Goal: Task Accomplishment & Management: Manage account settings

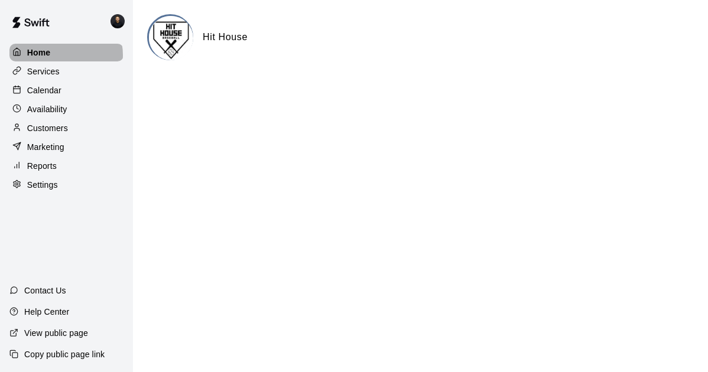
click at [59, 56] on div "Home" at bounding box center [66, 53] width 114 height 18
click at [171, 44] on img at bounding box center [171, 38] width 44 height 44
click at [43, 74] on p "Services" at bounding box center [43, 72] width 32 height 12
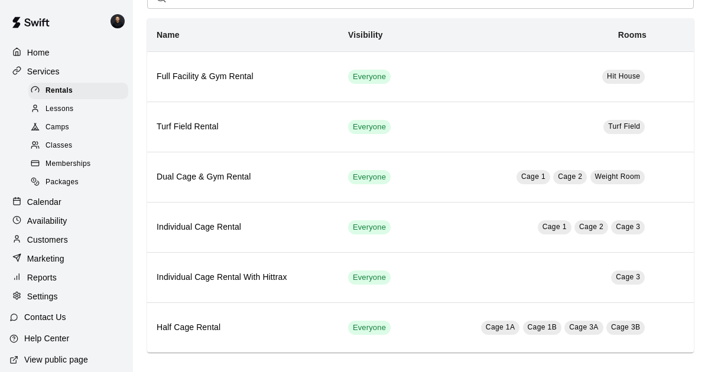
scroll to position [95, 0]
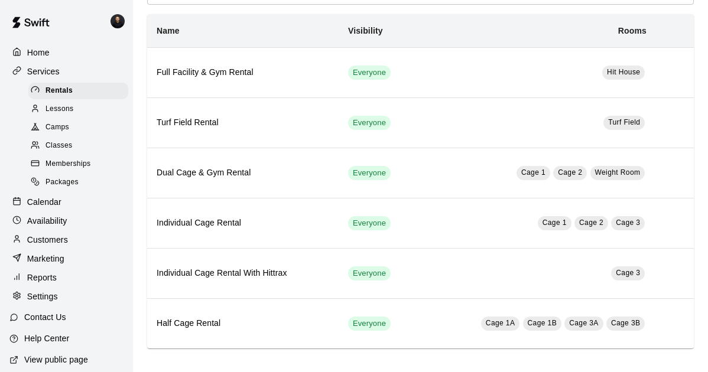
click at [68, 211] on div "Calendar" at bounding box center [66, 202] width 114 height 18
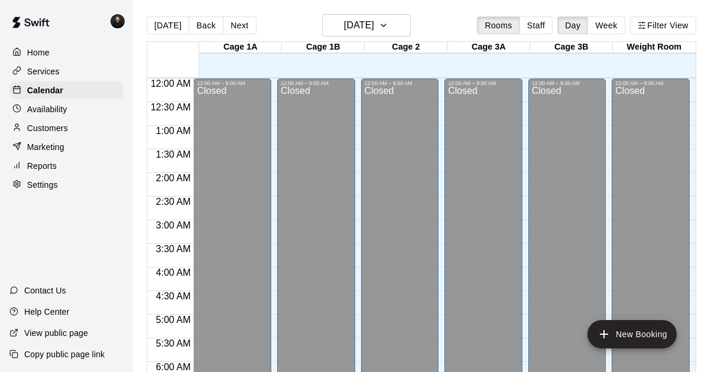
scroll to position [651, 0]
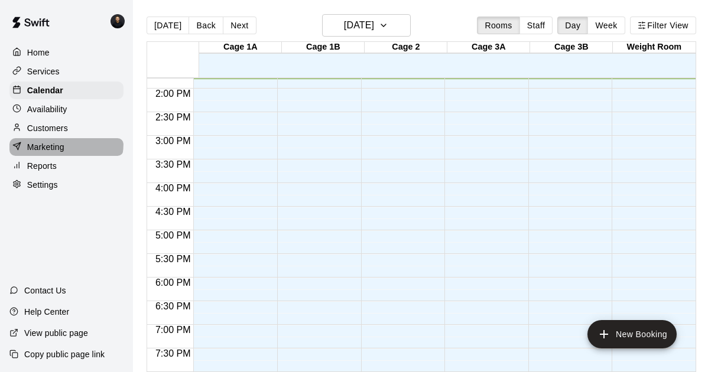
click at [61, 153] on p "Marketing" at bounding box center [45, 147] width 37 height 12
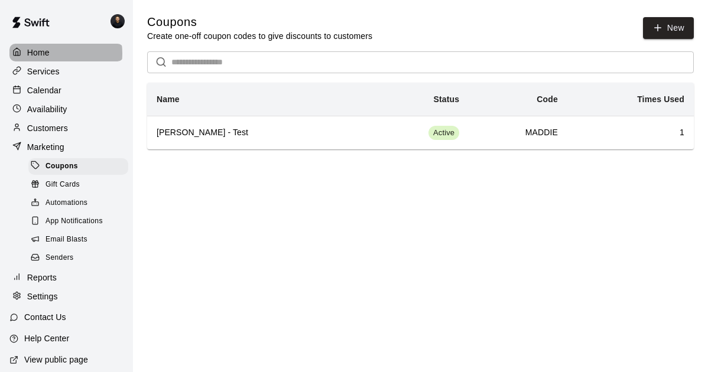
click at [57, 54] on div "Home" at bounding box center [66, 53] width 114 height 18
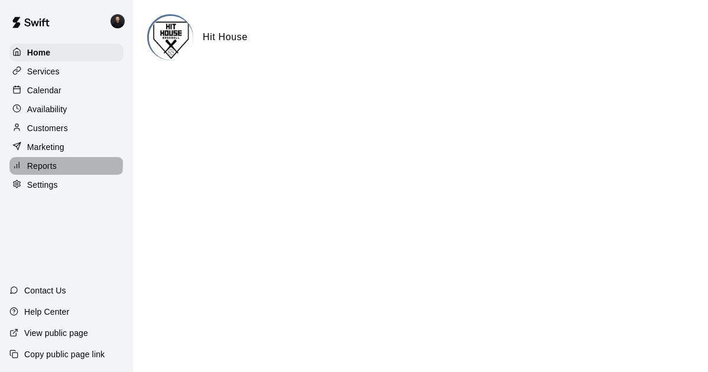
click at [52, 172] on p "Reports" at bounding box center [42, 166] width 30 height 12
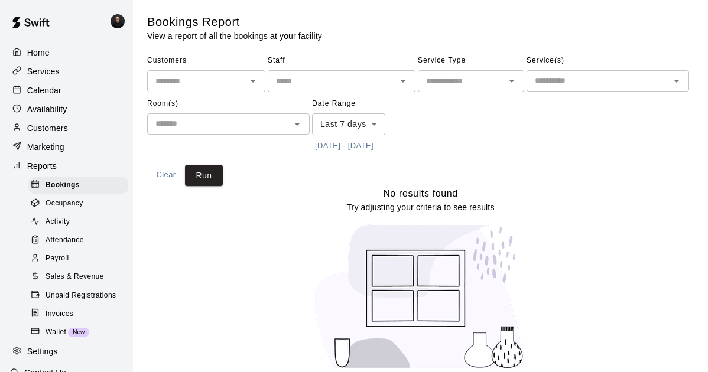
click at [58, 153] on p "Marketing" at bounding box center [45, 147] width 37 height 12
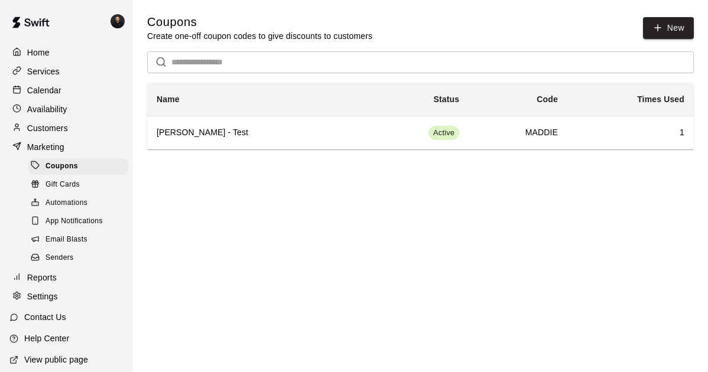
click at [66, 134] on p "Customers" at bounding box center [47, 128] width 41 height 12
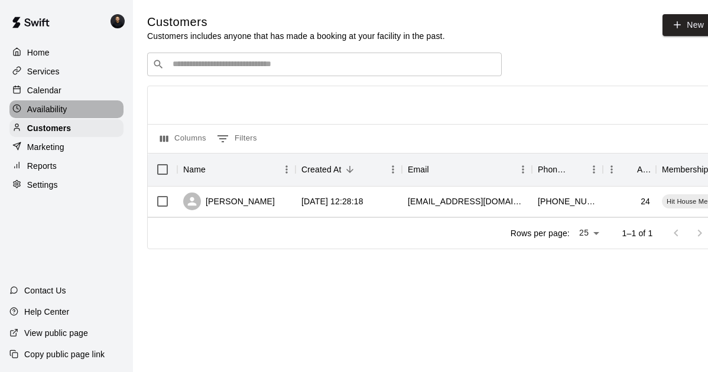
click at [67, 113] on p "Availability" at bounding box center [47, 109] width 40 height 12
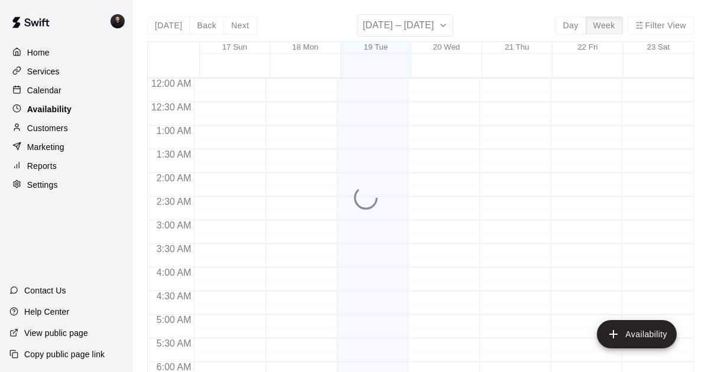
scroll to position [651, 0]
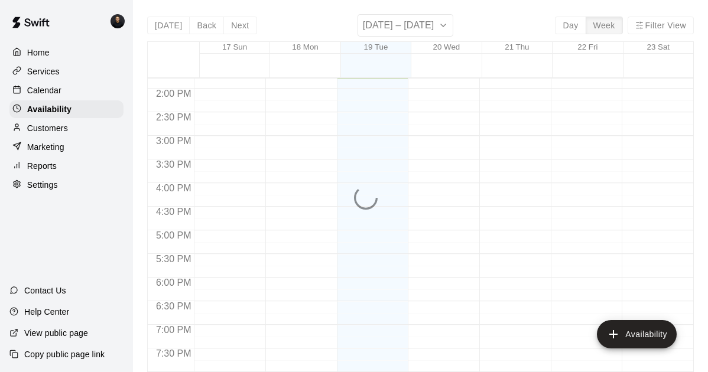
click at [67, 69] on div "Services" at bounding box center [66, 72] width 114 height 18
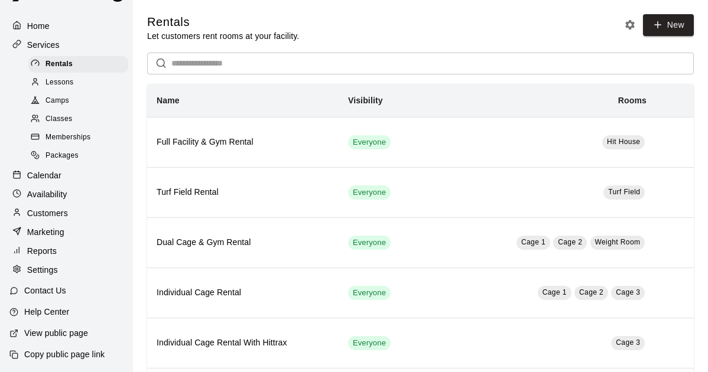
scroll to position [63, 0]
click at [45, 331] on p "View public page" at bounding box center [56, 333] width 64 height 12
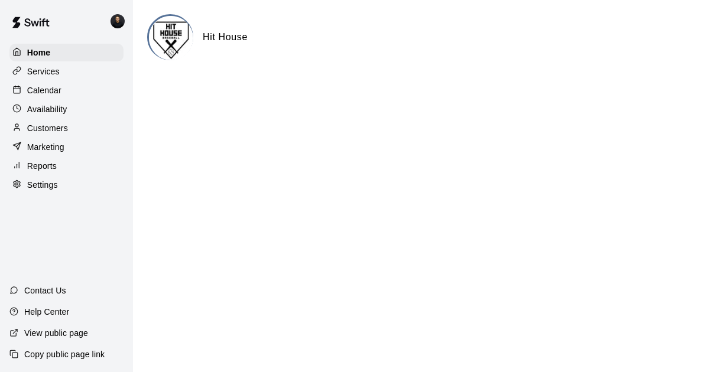
click at [43, 191] on p "Settings" at bounding box center [42, 185] width 31 height 12
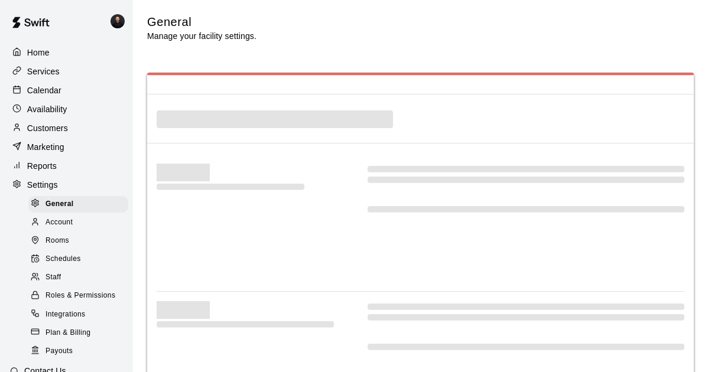
select select "**"
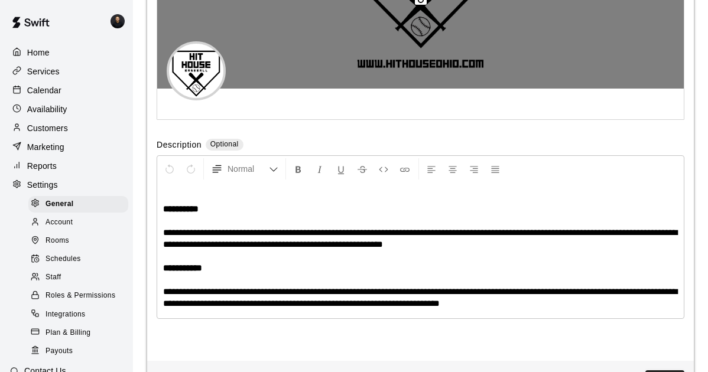
scroll to position [2675, 0]
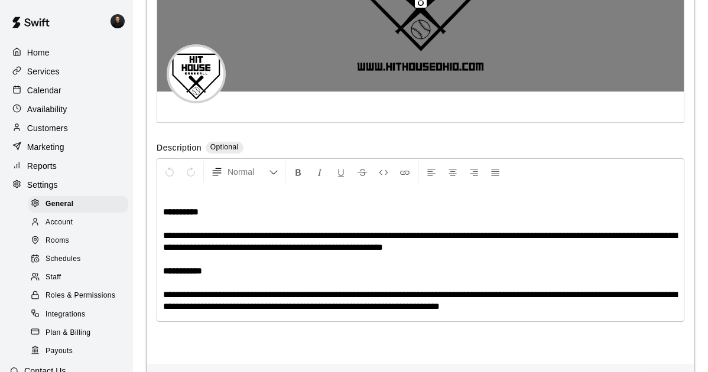
click at [280, 92] on div at bounding box center [420, 2] width 526 height 177
click at [418, 10] on icon "button" at bounding box center [420, 3] width 14 height 14
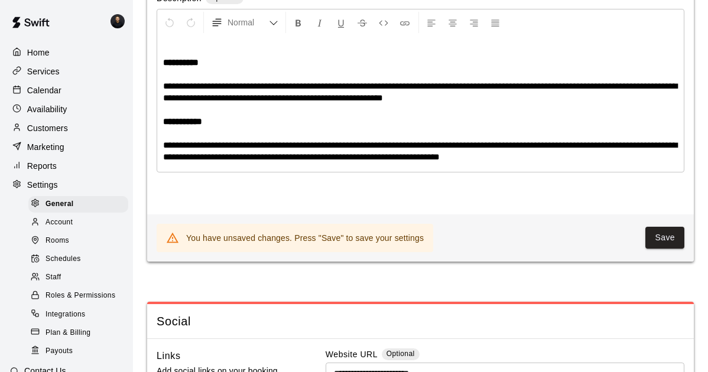
scroll to position [2843, 0]
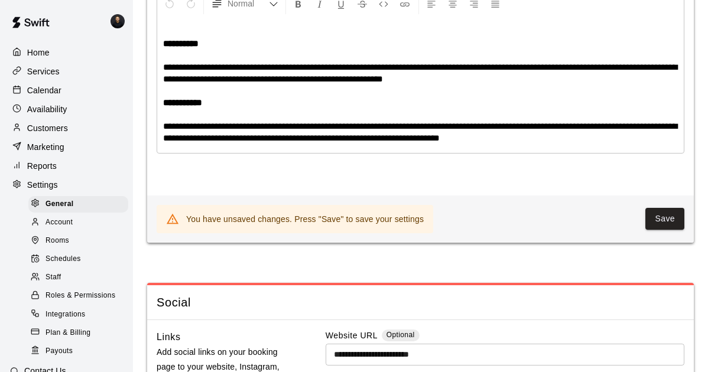
click at [521, 83] on span "**********" at bounding box center [420, 73] width 514 height 21
click at [237, 142] on span "**********" at bounding box center [420, 132] width 514 height 21
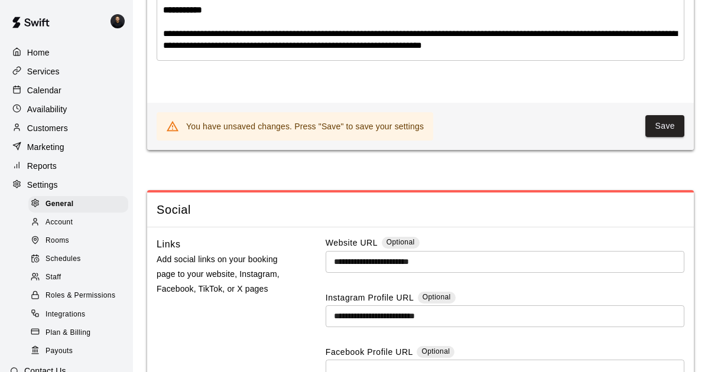
scroll to position [2938, 0]
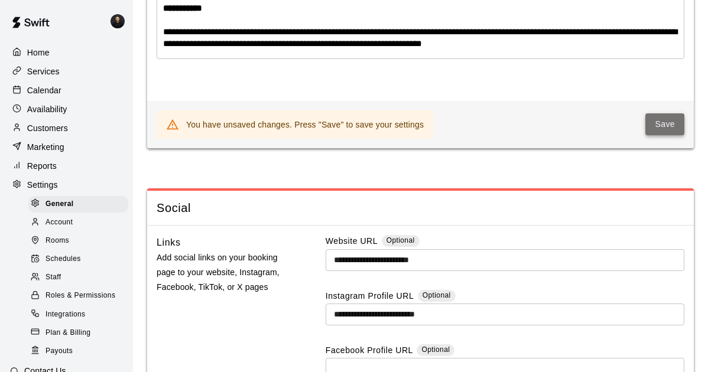
click at [646, 135] on button "Save" at bounding box center [664, 124] width 39 height 22
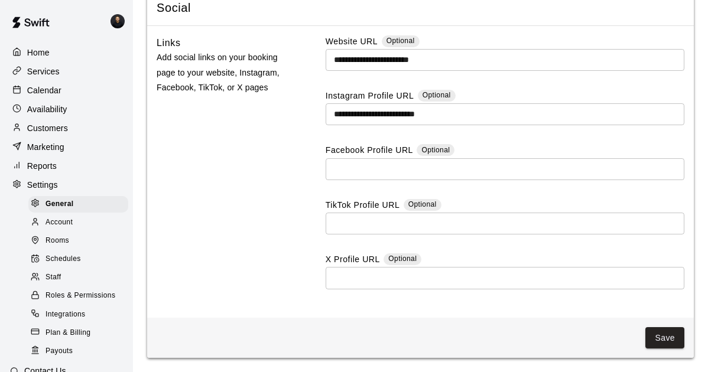
scroll to position [3301, 0]
click at [348, 71] on input "text" at bounding box center [504, 60] width 359 height 22
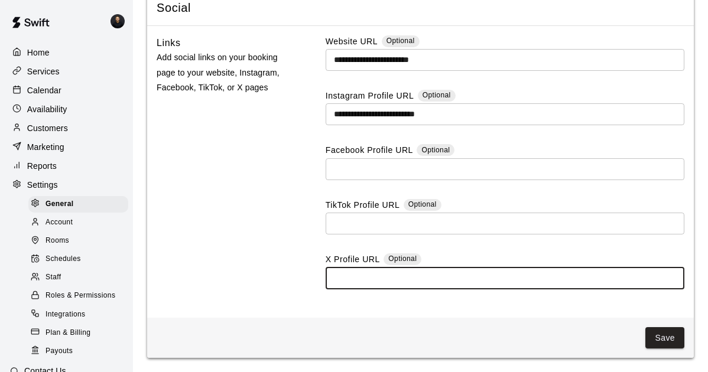
paste input "**********"
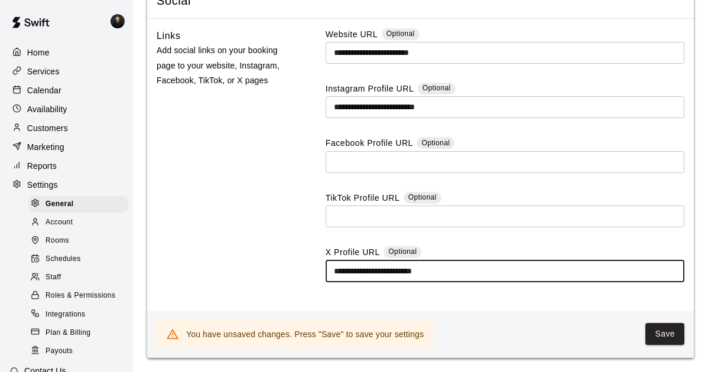
type input "**********"
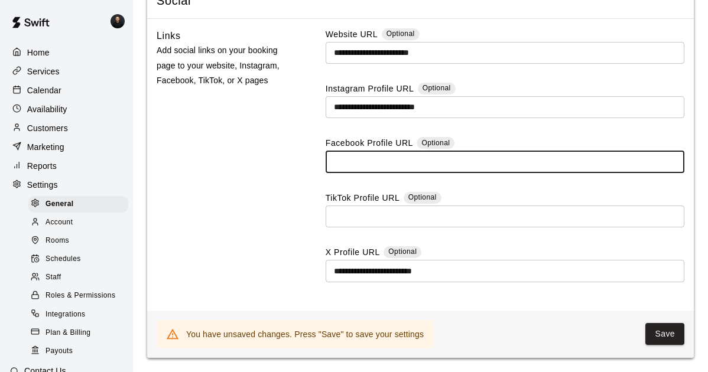
click at [353, 158] on input "text" at bounding box center [504, 162] width 359 height 22
paste input "**********"
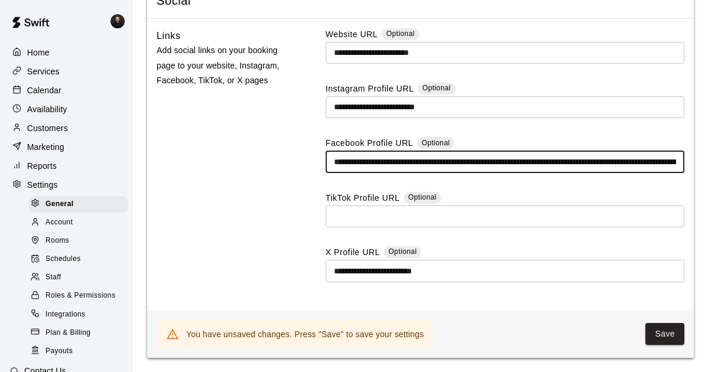
scroll to position [0, 279]
type input "**********"
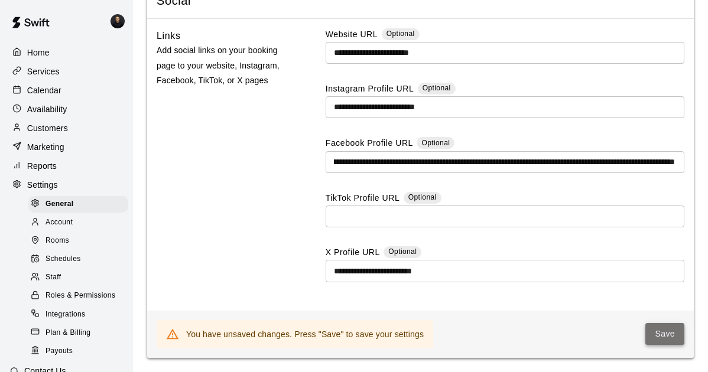
scroll to position [0, 0]
click at [659, 334] on button "Save" at bounding box center [664, 334] width 39 height 22
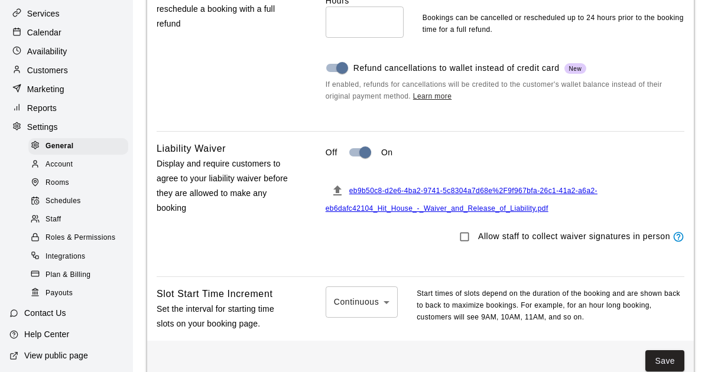
scroll to position [32, 0]
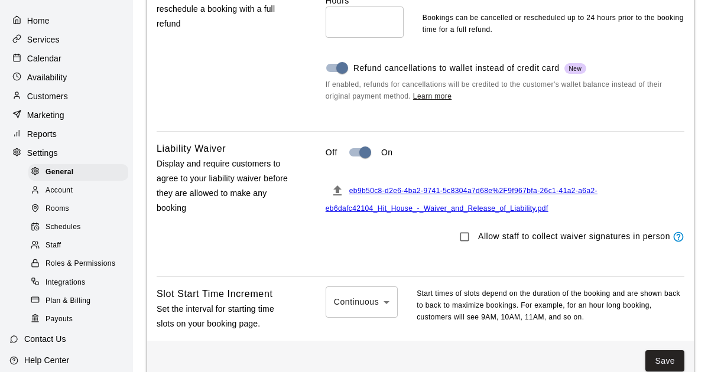
click at [38, 45] on p "Services" at bounding box center [43, 40] width 32 height 12
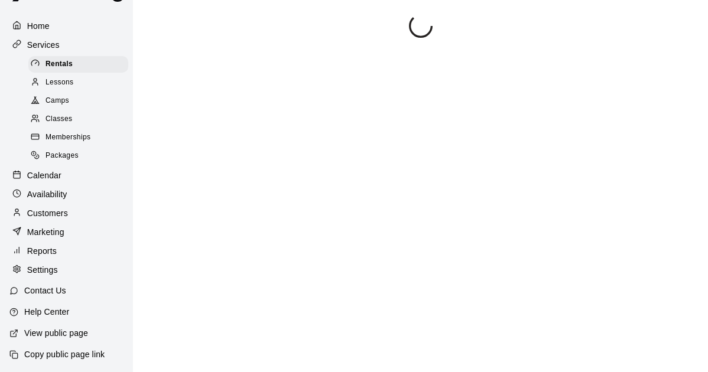
click at [69, 144] on span "Memberships" at bounding box center [67, 138] width 45 height 12
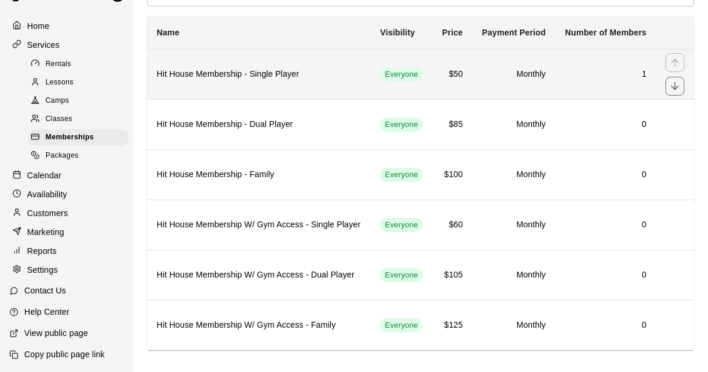
scroll to position [122, 0]
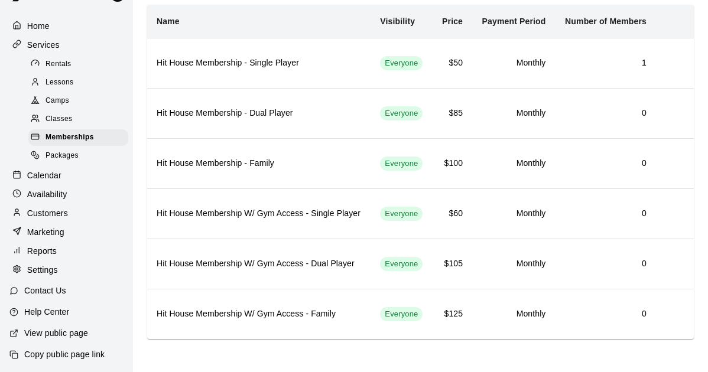
click at [49, 276] on p "Settings" at bounding box center [42, 270] width 31 height 12
select select "**"
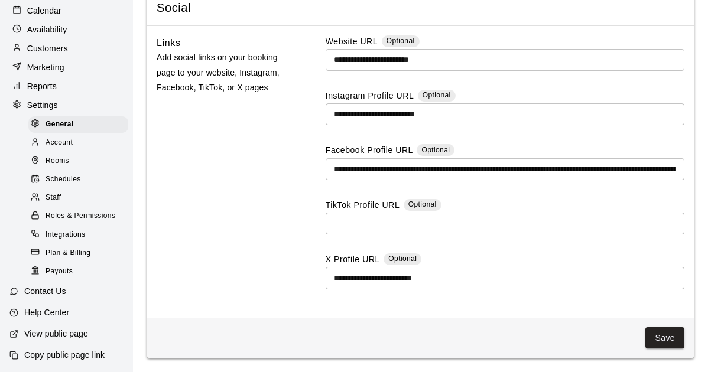
scroll to position [86, 0]
click at [59, 148] on span "Account" at bounding box center [58, 142] width 27 height 12
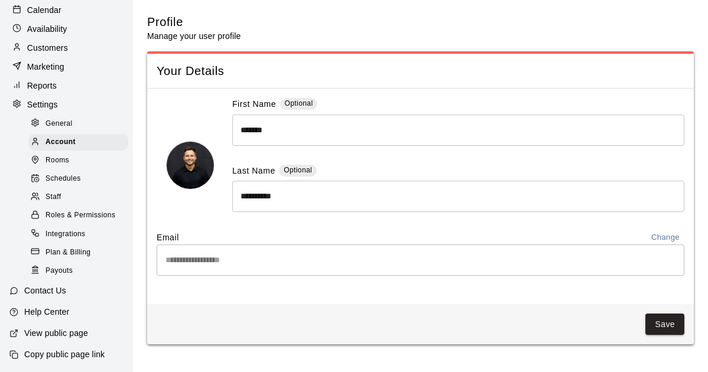
scroll to position [6, 0]
click at [60, 167] on span "Rooms" at bounding box center [57, 161] width 24 height 12
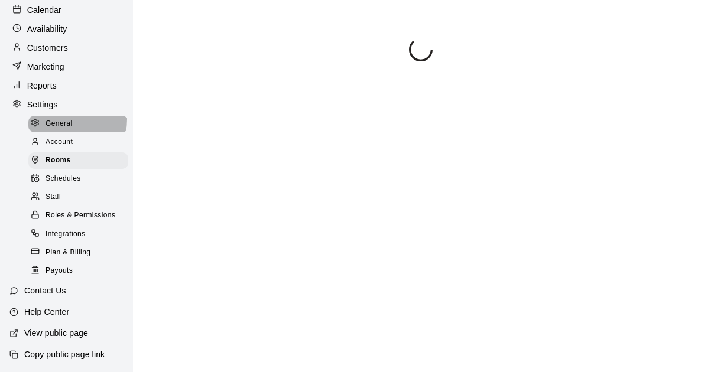
click at [64, 130] on span "General" at bounding box center [58, 124] width 27 height 12
select select "**"
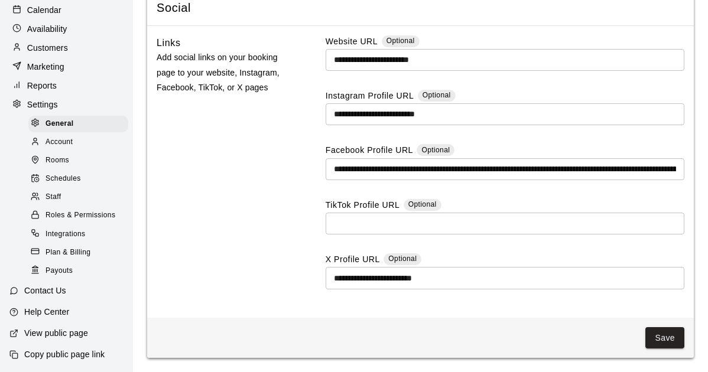
scroll to position [3301, 0]
click at [67, 243] on div "Integrations" at bounding box center [78, 234] width 100 height 17
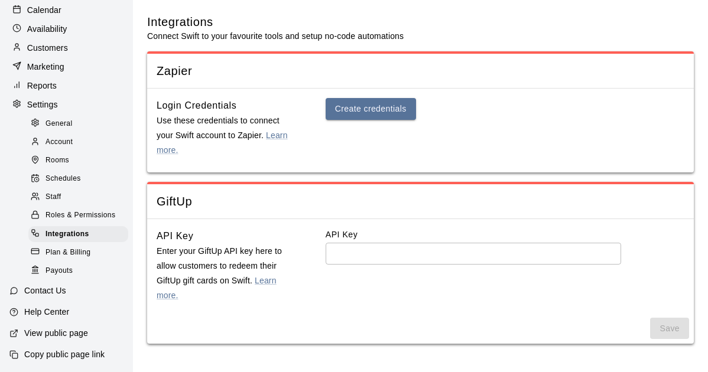
scroll to position [5, 0]
click at [45, 69] on p "Marketing" at bounding box center [45, 67] width 37 height 12
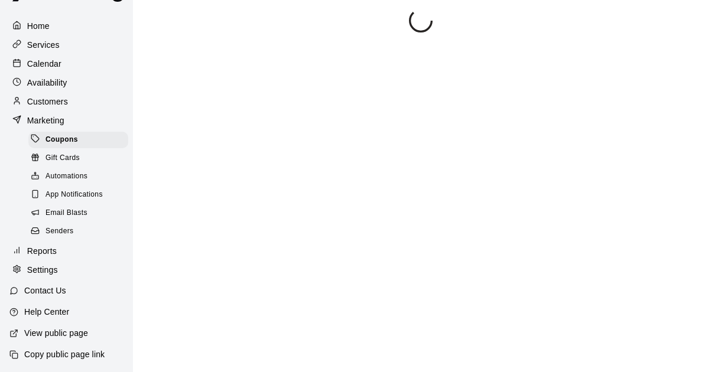
scroll to position [63, 0]
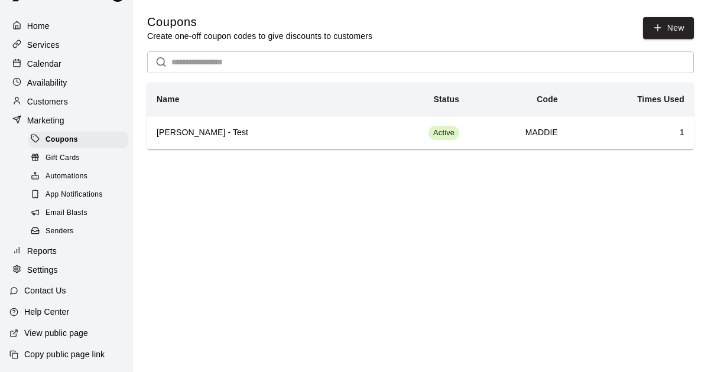
click at [52, 96] on p "Customers" at bounding box center [47, 102] width 41 height 12
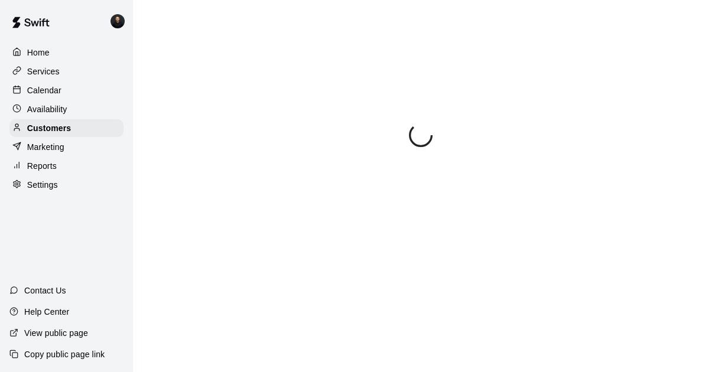
click at [51, 77] on p "Services" at bounding box center [43, 72] width 32 height 12
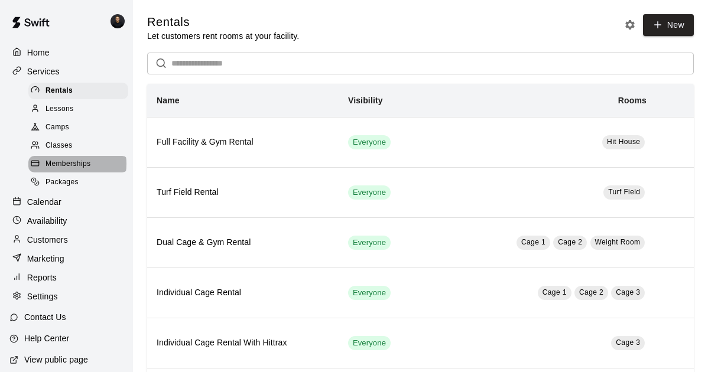
click at [71, 170] on span "Memberships" at bounding box center [67, 164] width 45 height 12
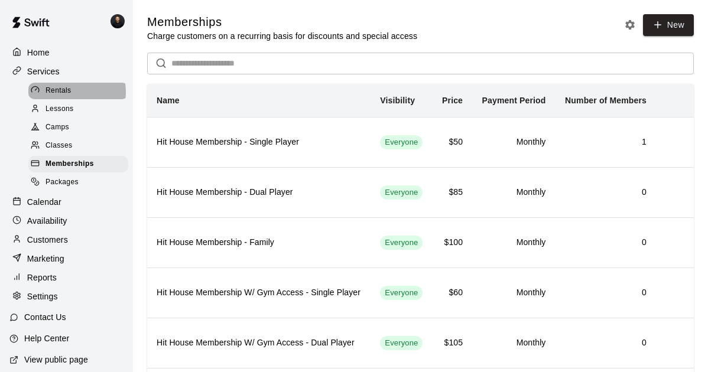
click at [70, 97] on span "Rentals" at bounding box center [58, 91] width 26 height 12
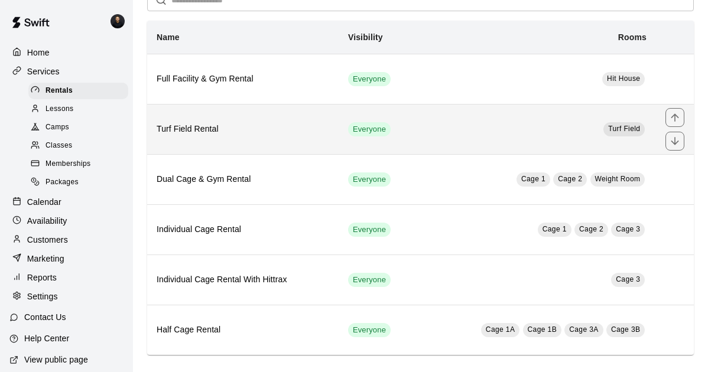
scroll to position [95, 0]
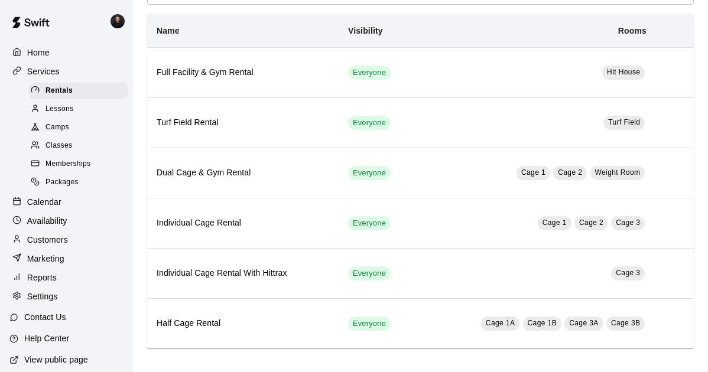
click at [67, 170] on span "Memberships" at bounding box center [67, 164] width 45 height 12
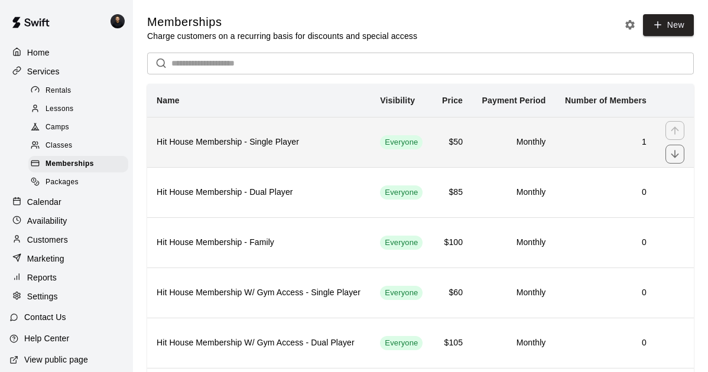
click at [252, 149] on h6 "Hit House Membership - Single Player" at bounding box center [259, 142] width 204 height 13
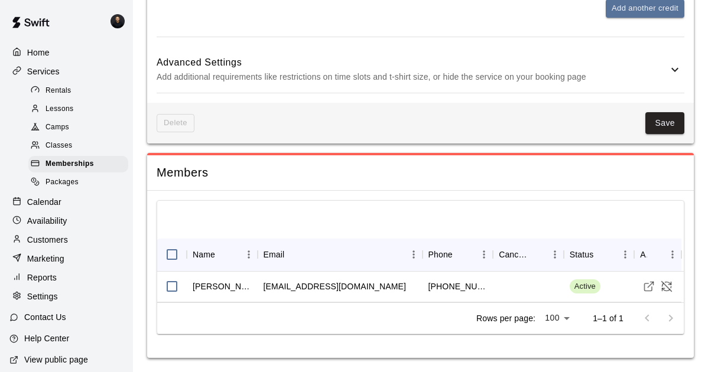
scroll to position [739, 0]
click at [60, 188] on span "Packages" at bounding box center [61, 183] width 33 height 12
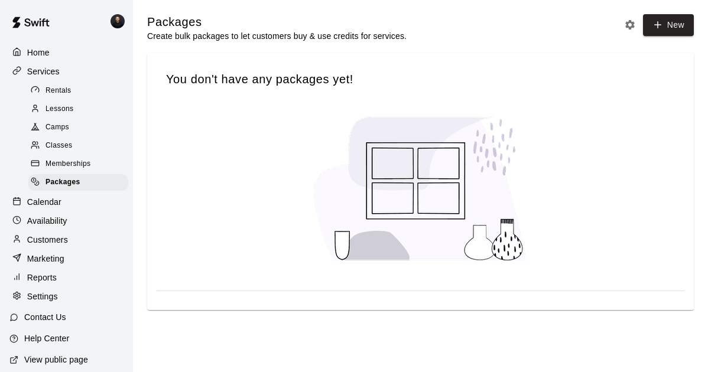
click at [65, 152] on span "Classes" at bounding box center [58, 146] width 27 height 12
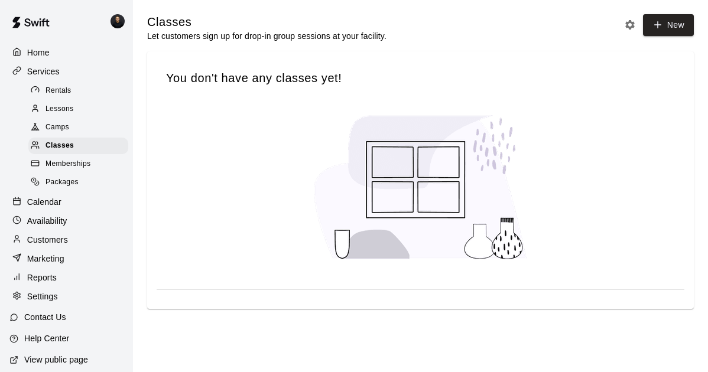
click at [66, 133] on span "Camps" at bounding box center [57, 128] width 24 height 12
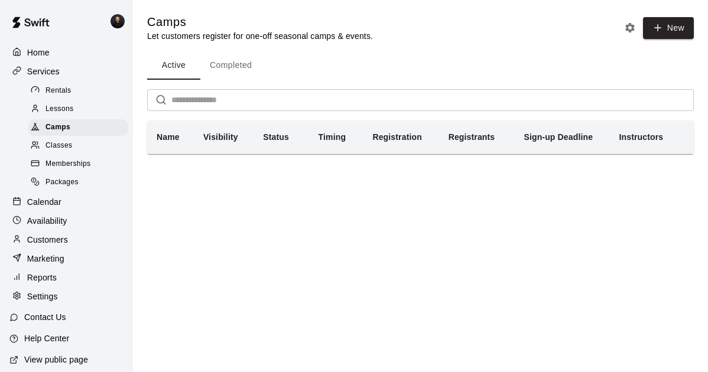
click at [67, 115] on span "Lessons" at bounding box center [59, 109] width 28 height 12
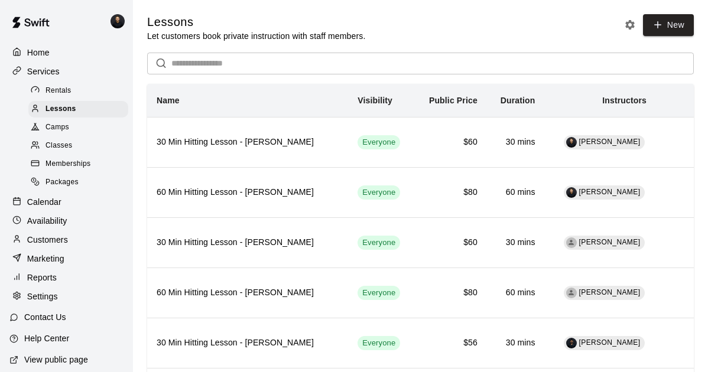
click at [69, 97] on span "Rentals" at bounding box center [58, 91] width 26 height 12
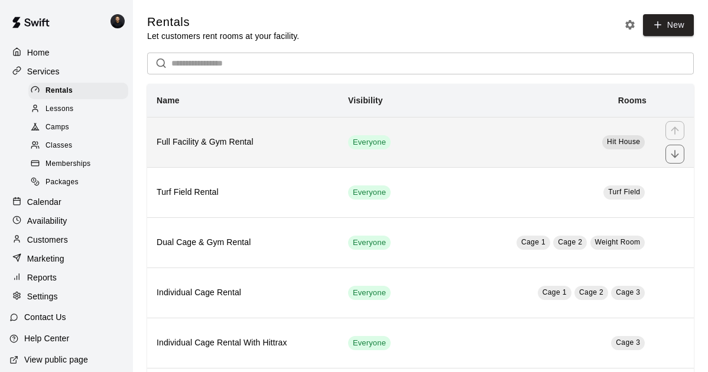
click at [203, 149] on h6 "Full Facility & Gym Rental" at bounding box center [243, 142] width 172 height 13
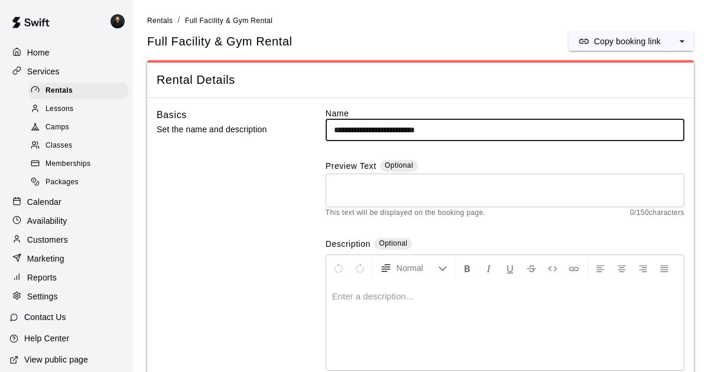
click at [76, 170] on span "Memberships" at bounding box center [67, 164] width 45 height 12
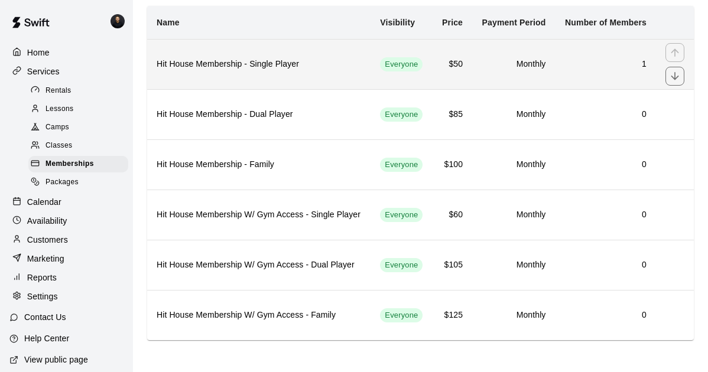
scroll to position [122, 0]
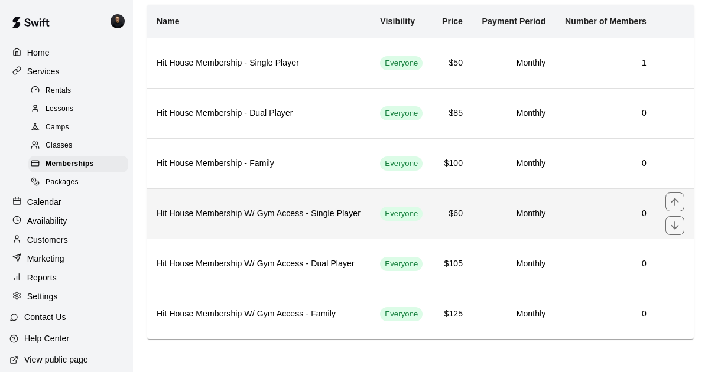
scroll to position [122, 0]
click at [324, 207] on h6 "Hit House Membership W/ Gym Access - Single Player" at bounding box center [259, 213] width 204 height 13
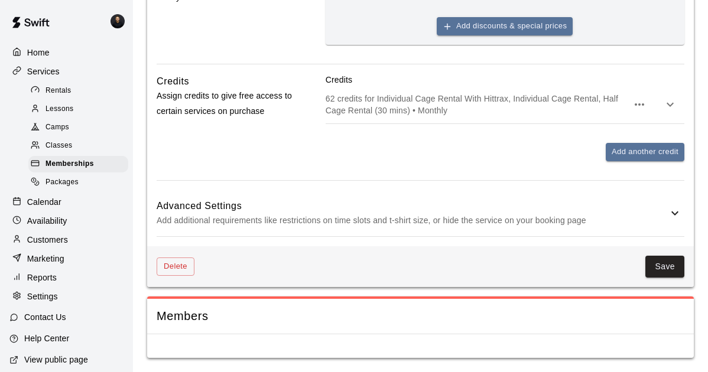
scroll to position [594, 0]
click at [187, 262] on button "Delete" at bounding box center [176, 267] width 38 height 18
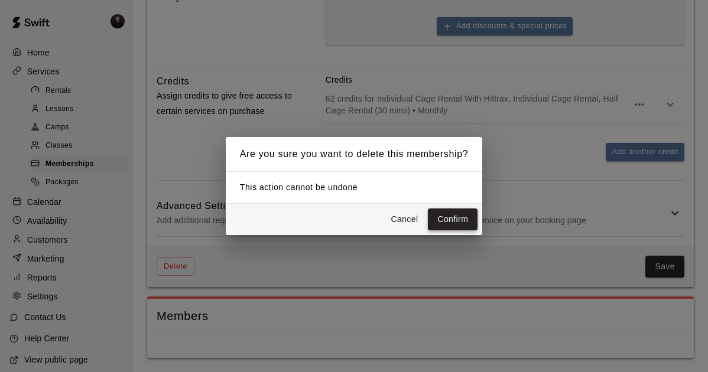
click at [445, 225] on button "Confirm" at bounding box center [453, 219] width 50 height 22
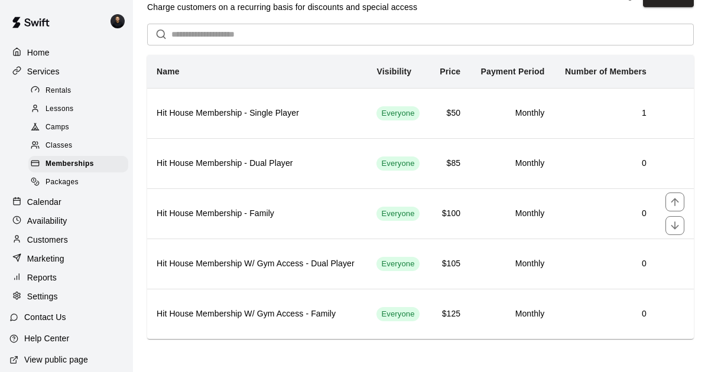
scroll to position [69, 0]
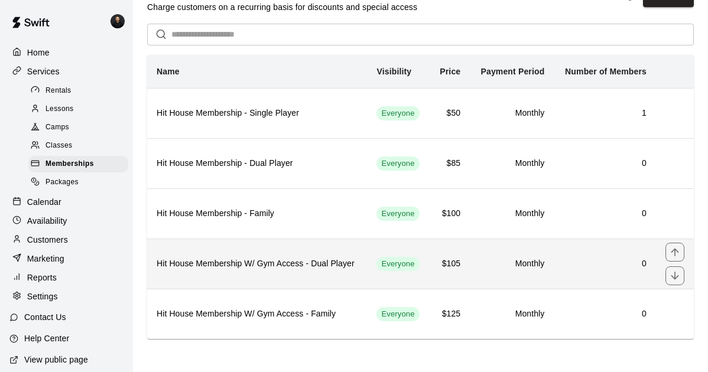
click at [265, 268] on h6 "Hit House Membership W/ Gym Access - Dual Player" at bounding box center [257, 264] width 201 height 13
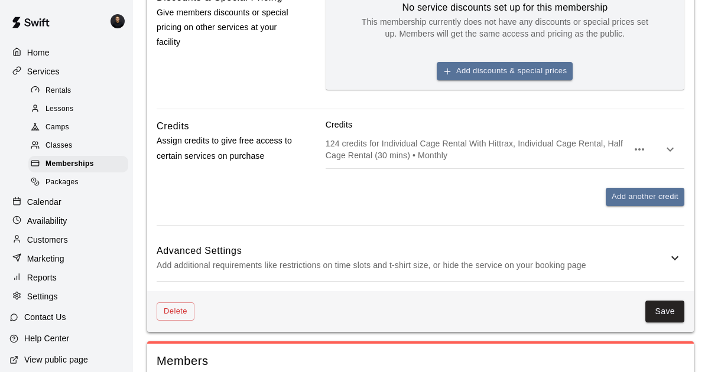
scroll to position [594, 0]
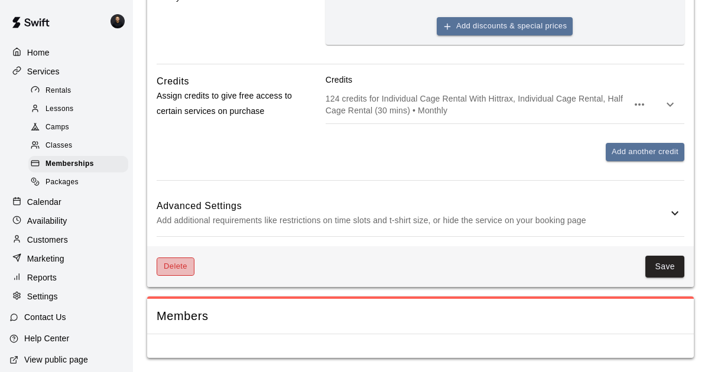
click at [187, 262] on button "Delete" at bounding box center [176, 267] width 38 height 18
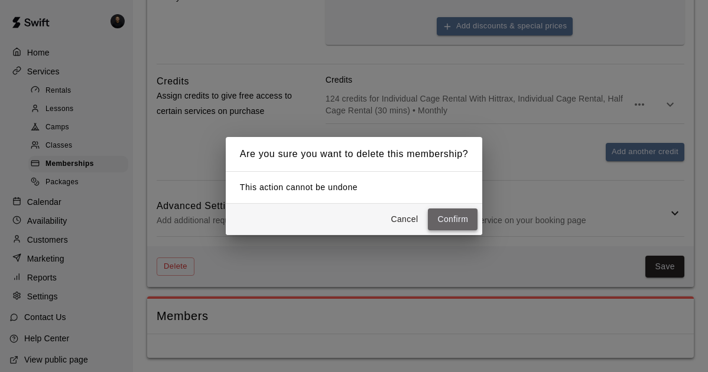
click at [451, 223] on button "Confirm" at bounding box center [453, 219] width 50 height 22
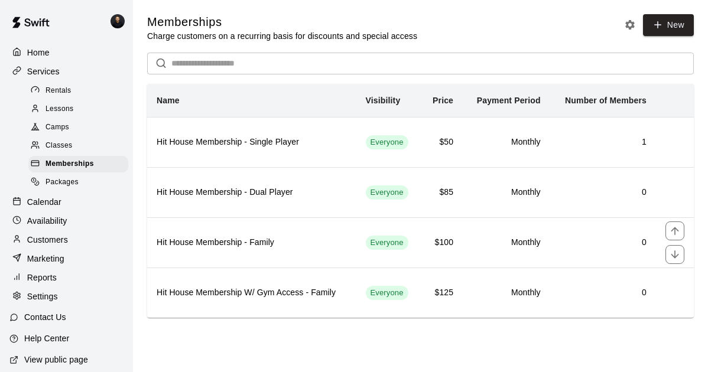
scroll to position [15, 0]
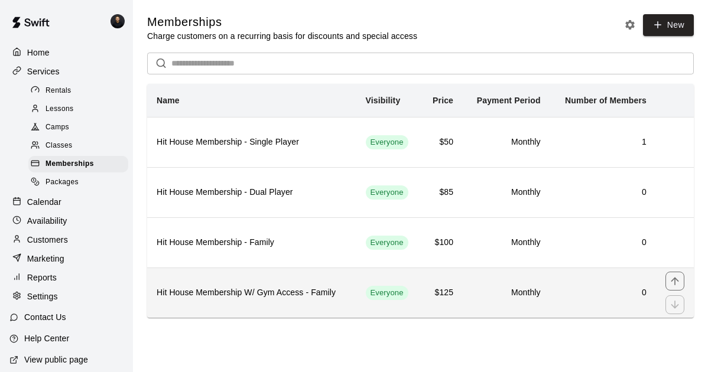
click at [262, 299] on h6 "Hit House Membership W/ Gym Access - Family" at bounding box center [252, 292] width 190 height 13
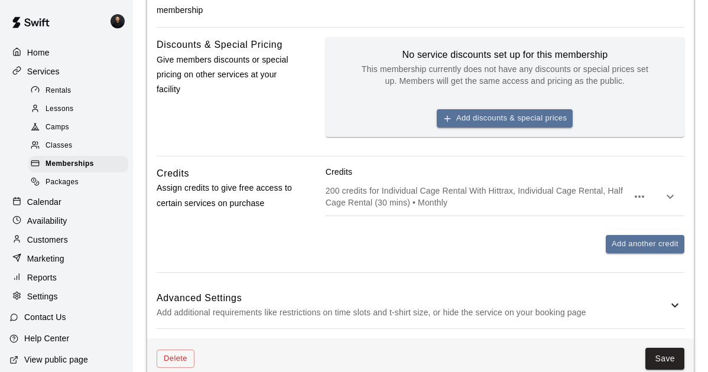
scroll to position [594, 0]
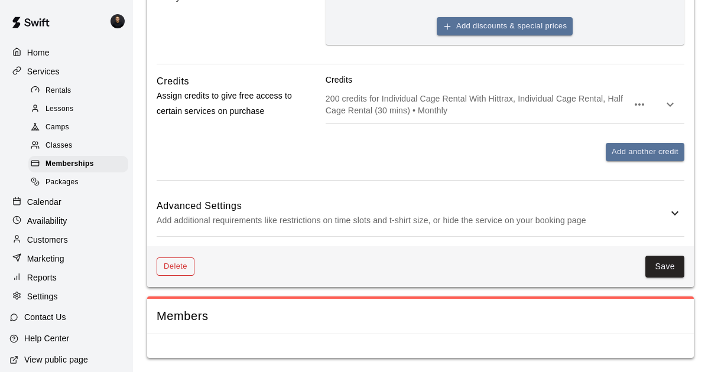
click at [178, 260] on button "Delete" at bounding box center [176, 267] width 38 height 18
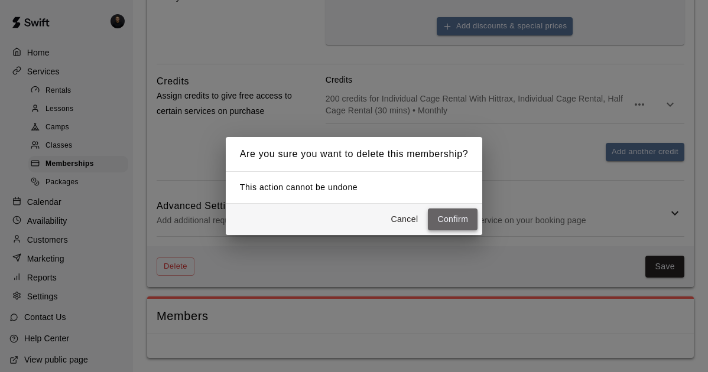
click at [447, 221] on button "Confirm" at bounding box center [453, 219] width 50 height 22
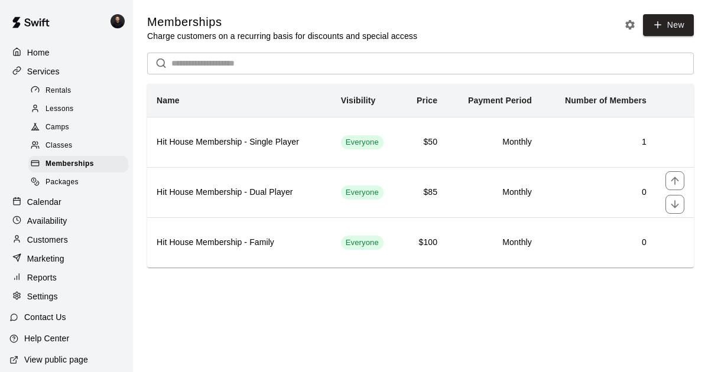
click at [311, 216] on th "Hit House Membership - Dual Player" at bounding box center [239, 192] width 184 height 50
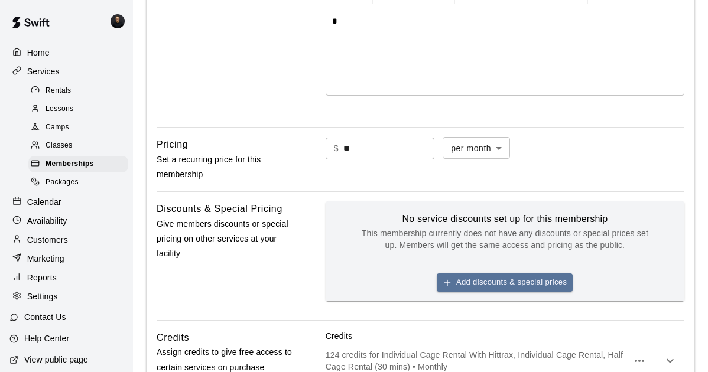
scroll to position [281, 0]
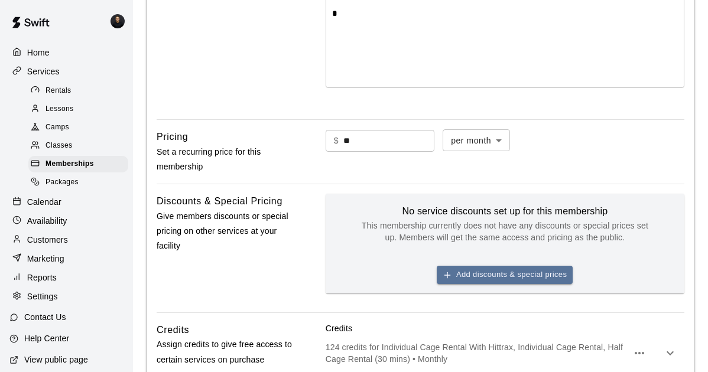
click at [392, 152] on input "**" at bounding box center [388, 141] width 91 height 22
type input "*"
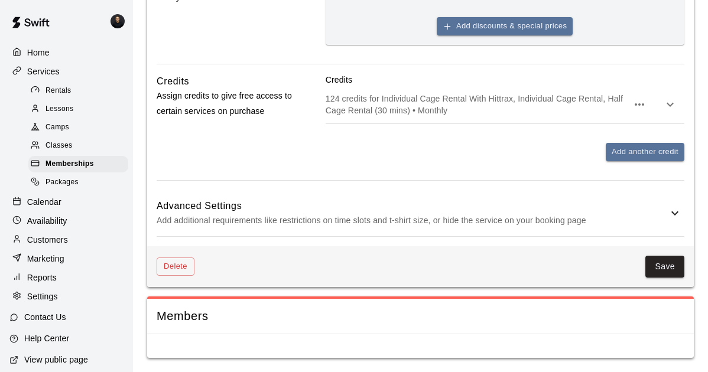
scroll to position [549, 0]
type input "**"
click at [660, 278] on button "Save" at bounding box center [664, 267] width 39 height 22
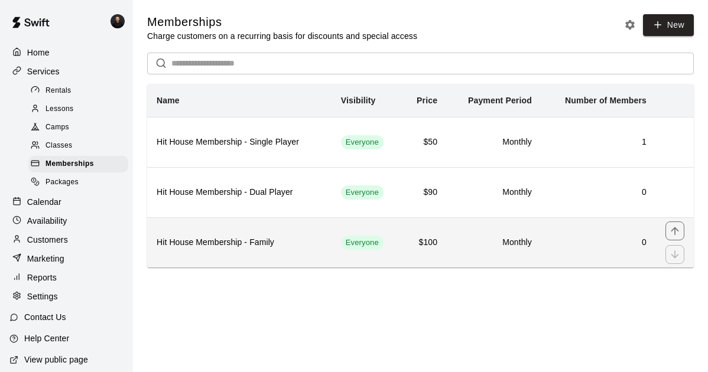
click at [310, 263] on th "Hit House Membership - Family" at bounding box center [239, 242] width 184 height 50
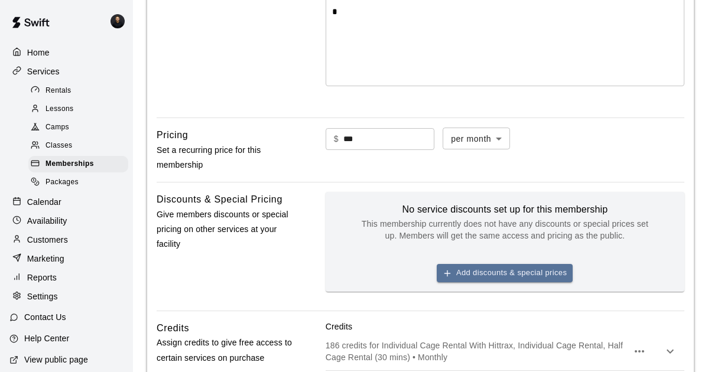
scroll to position [291, 0]
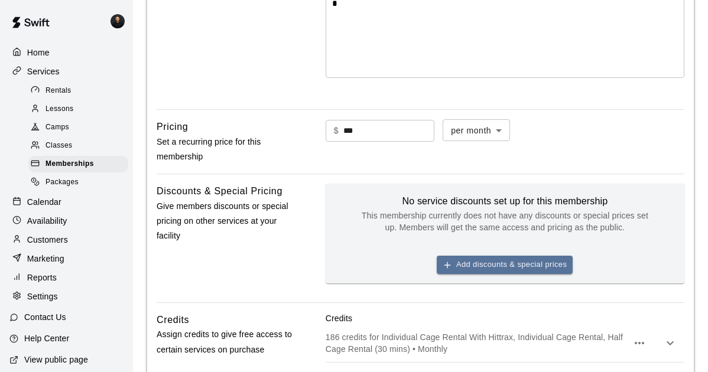
click at [378, 142] on input "***" at bounding box center [388, 131] width 91 height 22
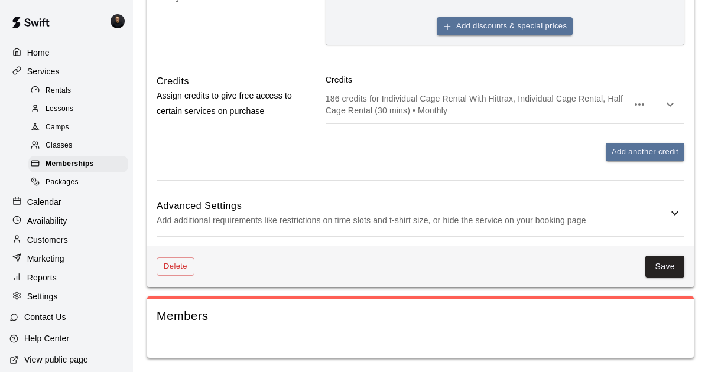
scroll to position [562, 0]
type input "***"
click at [666, 278] on button "Save" at bounding box center [664, 267] width 39 height 22
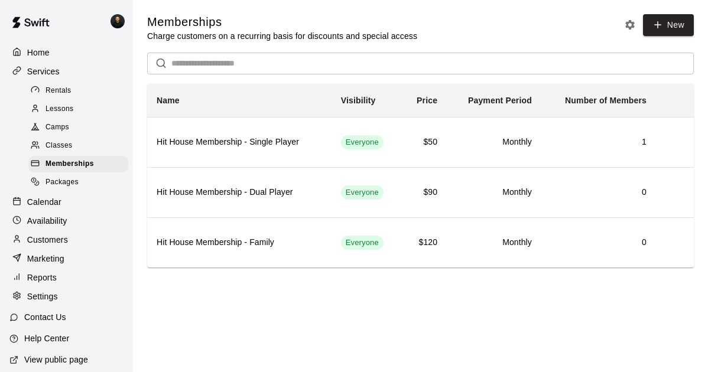
click at [74, 115] on span "Lessons" at bounding box center [59, 109] width 28 height 12
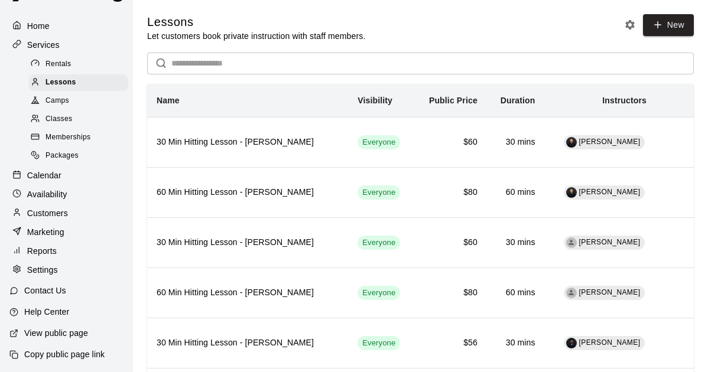
scroll to position [63, 0]
click at [48, 335] on p "View public page" at bounding box center [56, 333] width 64 height 12
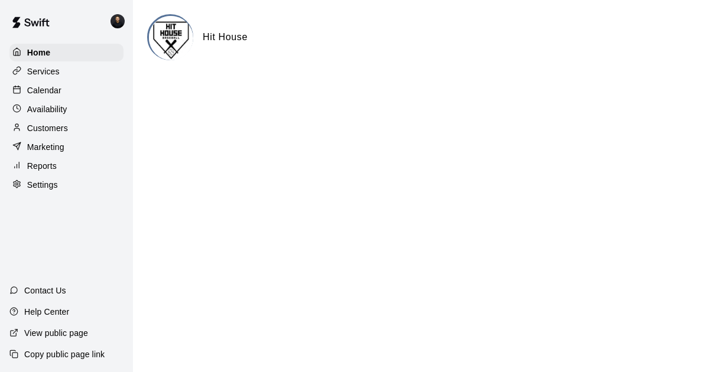
click at [60, 77] on p "Services" at bounding box center [43, 72] width 32 height 12
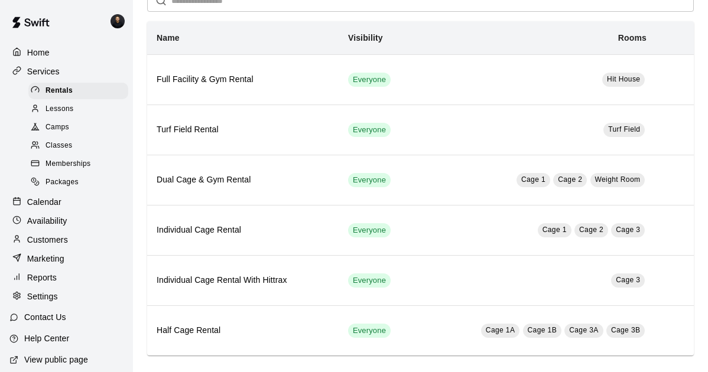
scroll to position [71, 0]
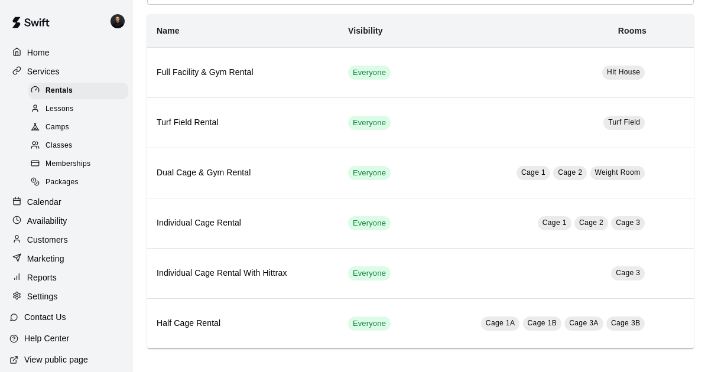
click at [110, 118] on div "Lessons" at bounding box center [78, 109] width 100 height 17
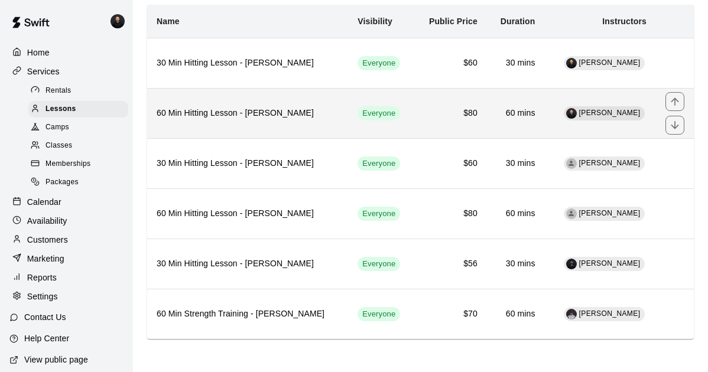
scroll to position [122, 0]
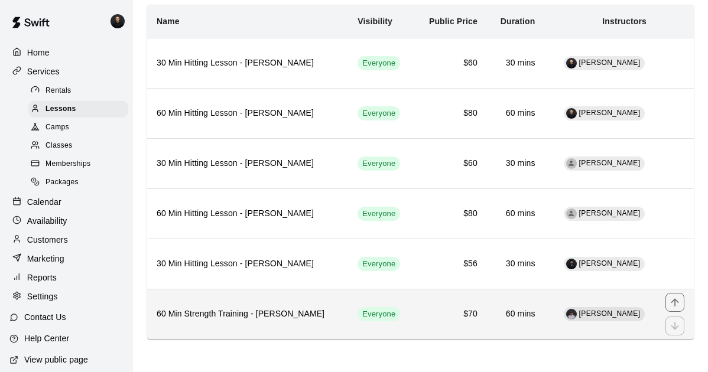
click at [263, 325] on th "60 Min Strength Training - [PERSON_NAME]" at bounding box center [247, 314] width 201 height 50
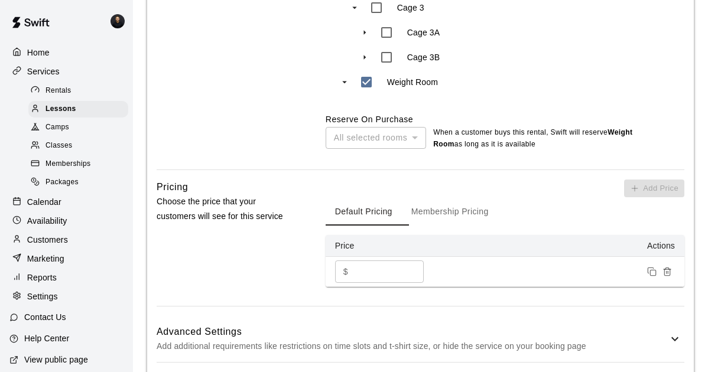
scroll to position [692, 0]
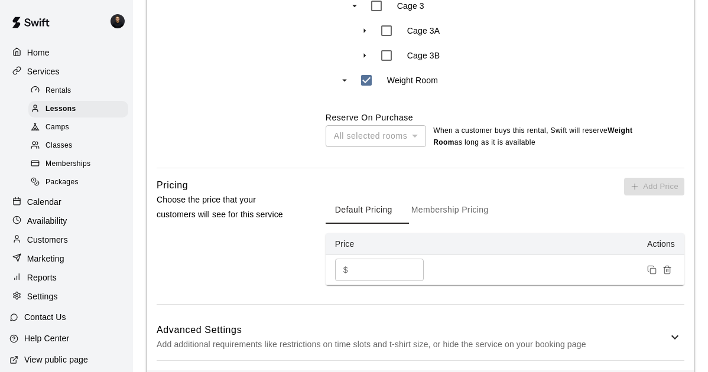
click at [405, 147] on div "All selected rooms" at bounding box center [375, 136] width 100 height 22
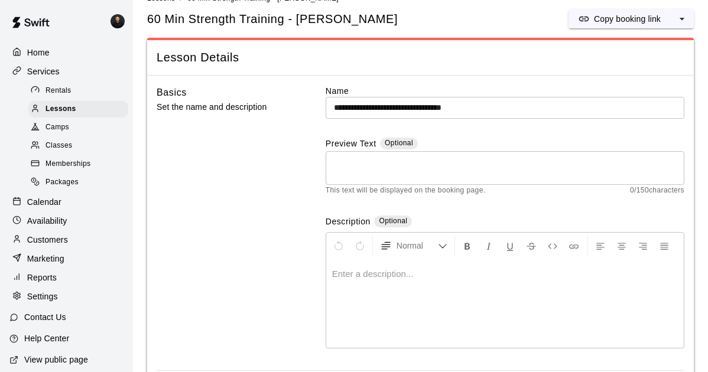
scroll to position [0, 0]
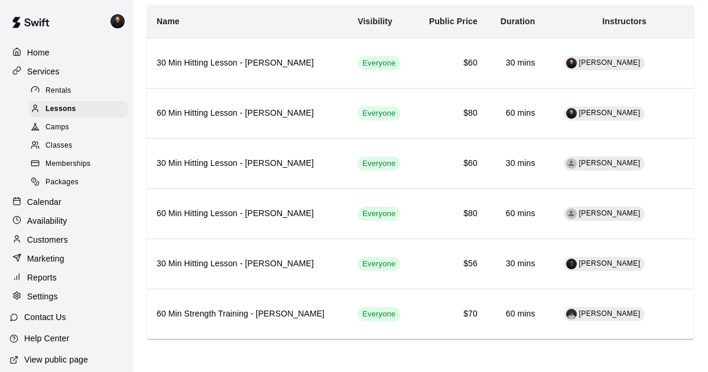
scroll to position [122, 0]
click at [67, 170] on span "Memberships" at bounding box center [67, 164] width 45 height 12
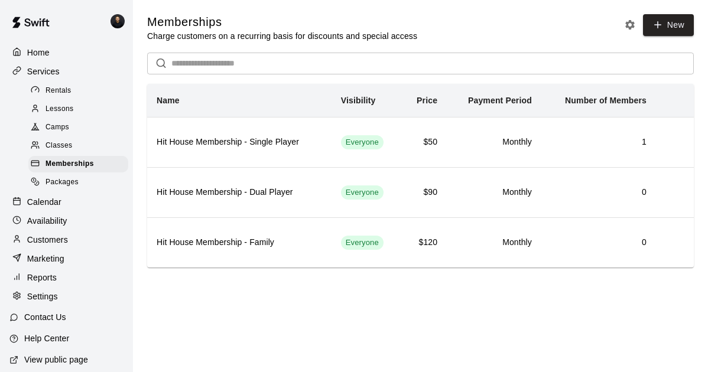
click at [624, 30] on icon "Memberships settings" at bounding box center [630, 25] width 12 height 12
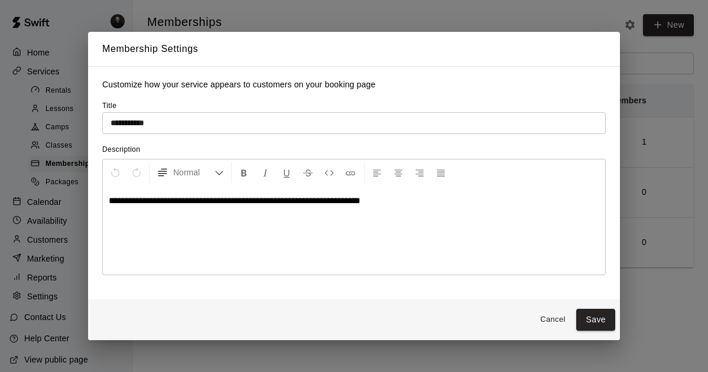
click at [133, 204] on span "**********" at bounding box center [235, 200] width 252 height 9
drag, startPoint x: 185, startPoint y: 203, endPoint x: 92, endPoint y: 195, distance: 94.3
click at [92, 197] on div "**********" at bounding box center [354, 183] width 532 height 233
click at [401, 200] on p "**********" at bounding box center [354, 201] width 490 height 12
click at [594, 321] on button "Save" at bounding box center [595, 320] width 39 height 22
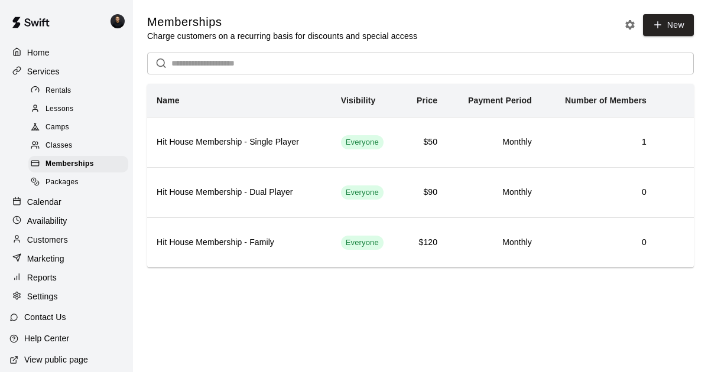
click at [64, 97] on span "Rentals" at bounding box center [58, 91] width 26 height 12
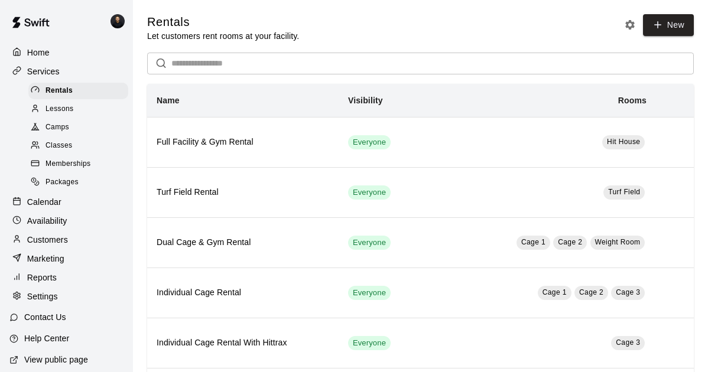
click at [51, 133] on span "Camps" at bounding box center [57, 128] width 24 height 12
